Goal: Task Accomplishment & Management: Manage account settings

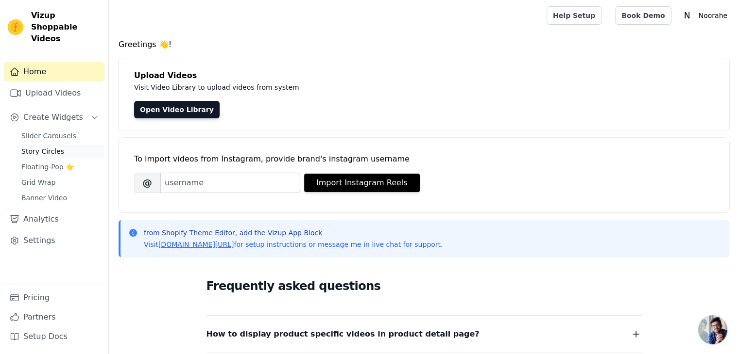
click at [47, 147] on span "Story Circles" at bounding box center [42, 152] width 43 height 10
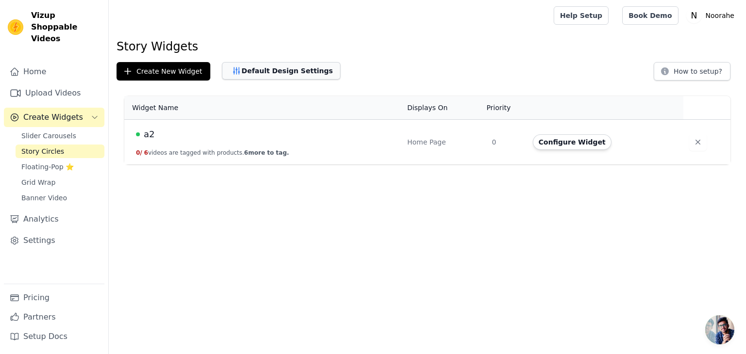
click at [295, 67] on button "Default Design Settings" at bounding box center [281, 70] width 118 height 17
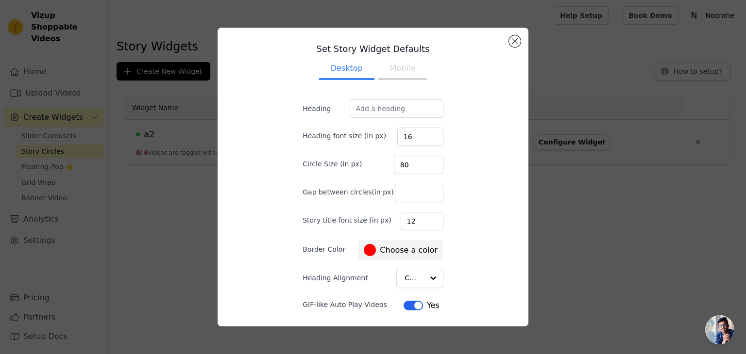
click at [396, 68] on button "Mobile" at bounding box center [402, 69] width 49 height 21
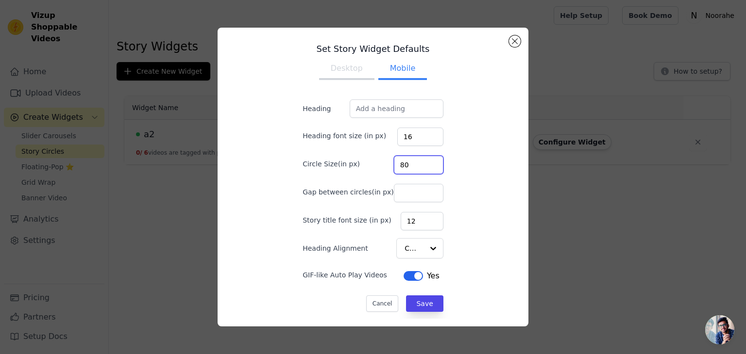
click at [423, 168] on input "80" at bounding box center [419, 165] width 50 height 18
type input "45"
click at [416, 306] on button "Save" at bounding box center [424, 304] width 37 height 17
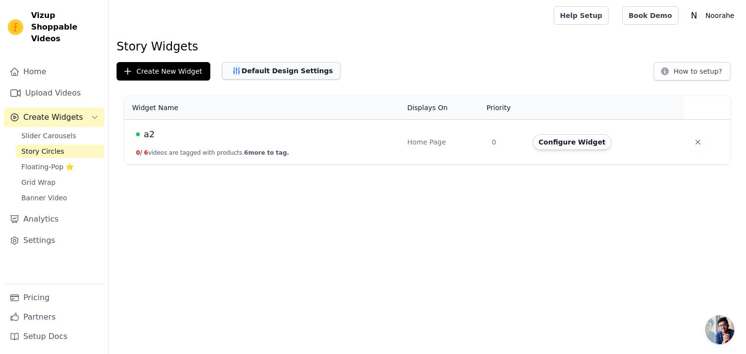
click at [251, 67] on button "Default Design Settings" at bounding box center [281, 70] width 118 height 17
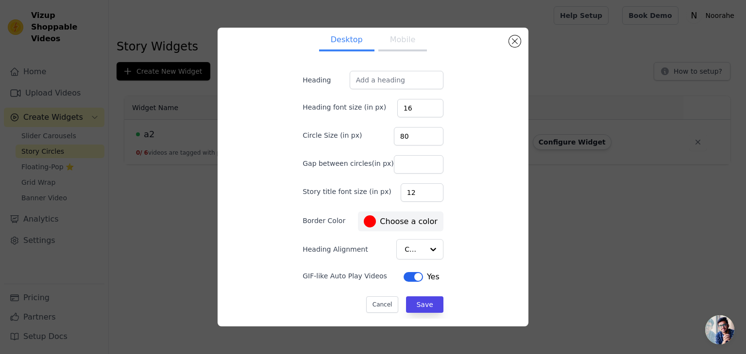
scroll to position [29, 0]
click at [423, 244] on div at bounding box center [432, 249] width 19 height 19
click at [475, 243] on div "Set Story Widget Defaults Desktop Mobile Heading Heading font size (in px) 16 C…" at bounding box center [372, 177] width 295 height 284
click at [512, 42] on button "Close modal" at bounding box center [515, 41] width 12 height 12
